Goal: Browse casually

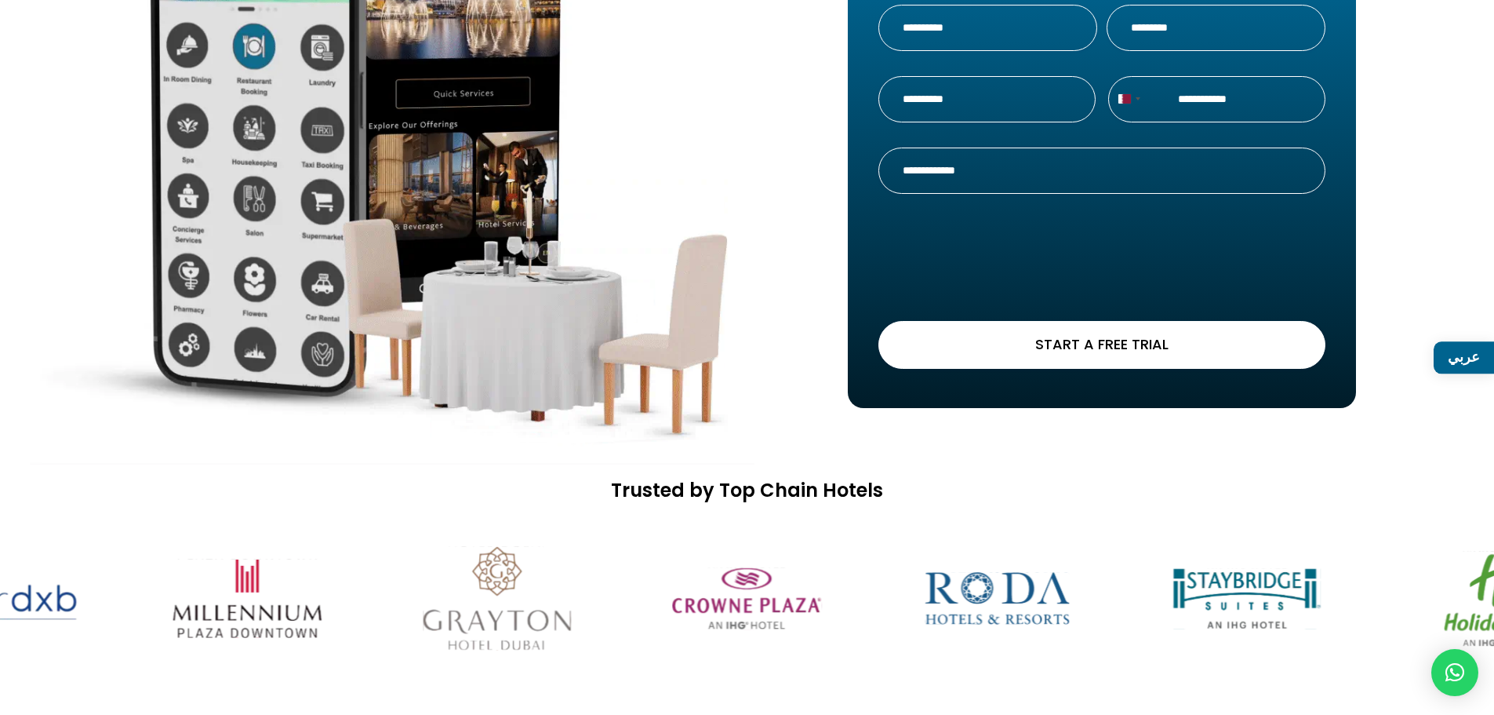
scroll to position [78, 0]
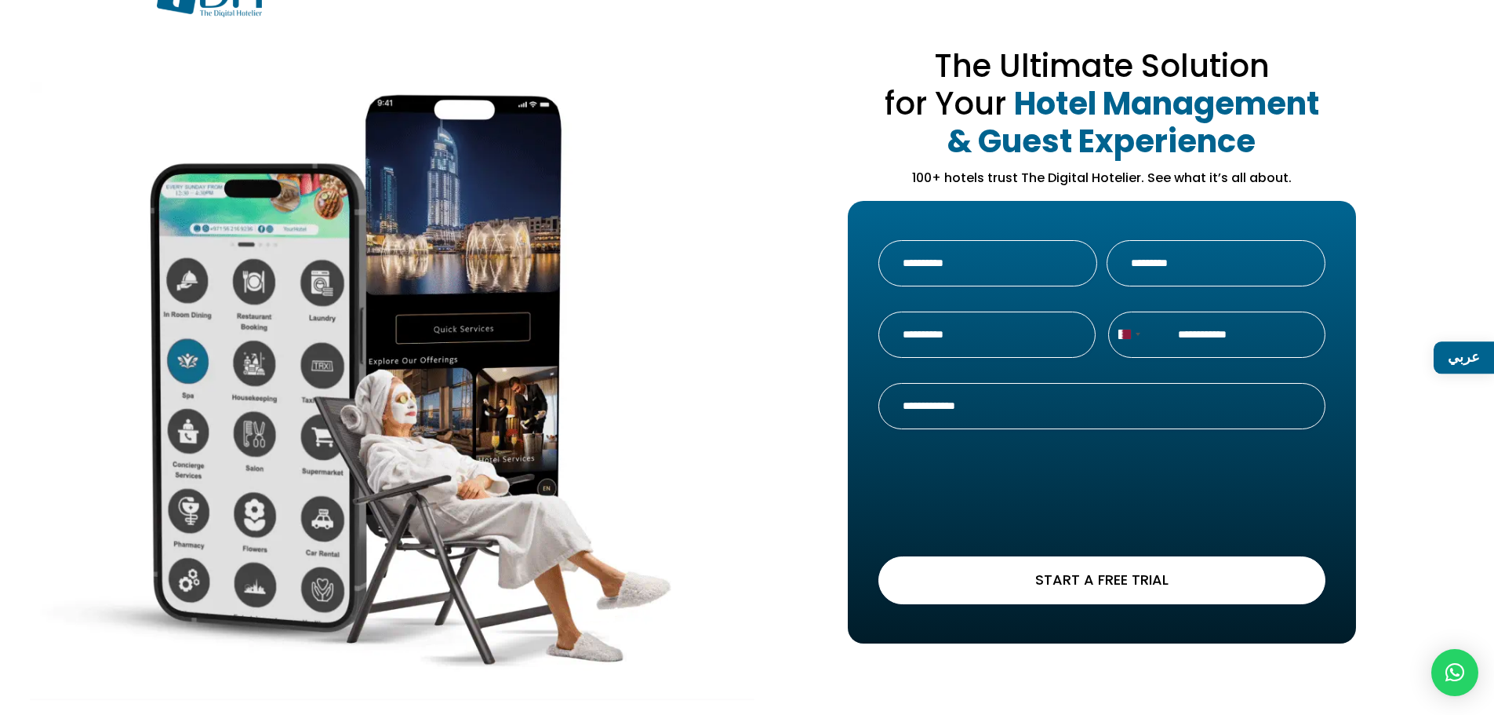
click at [715, 265] on img at bounding box center [393, 391] width 725 height 618
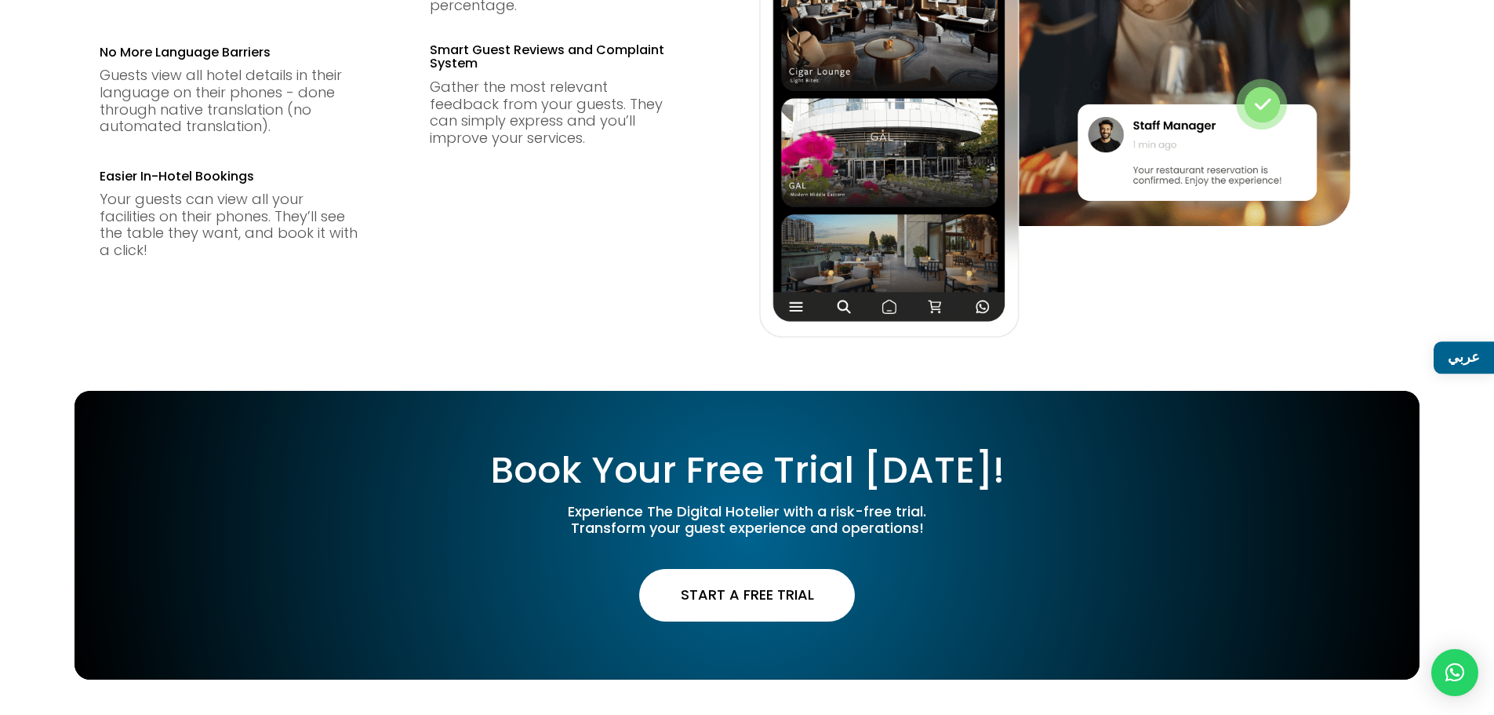
scroll to position [1023, 0]
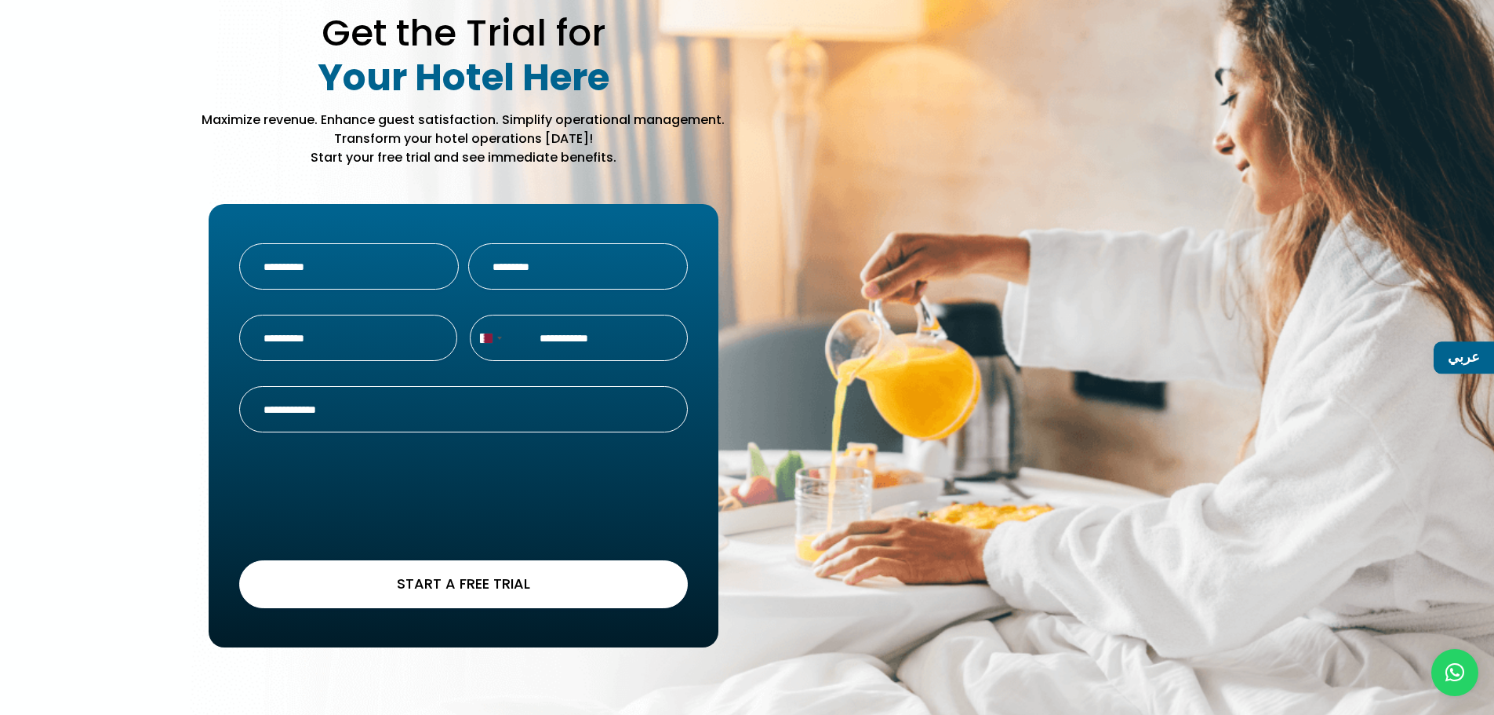
scroll to position [5259, 0]
